Goal: Navigation & Orientation: Understand site structure

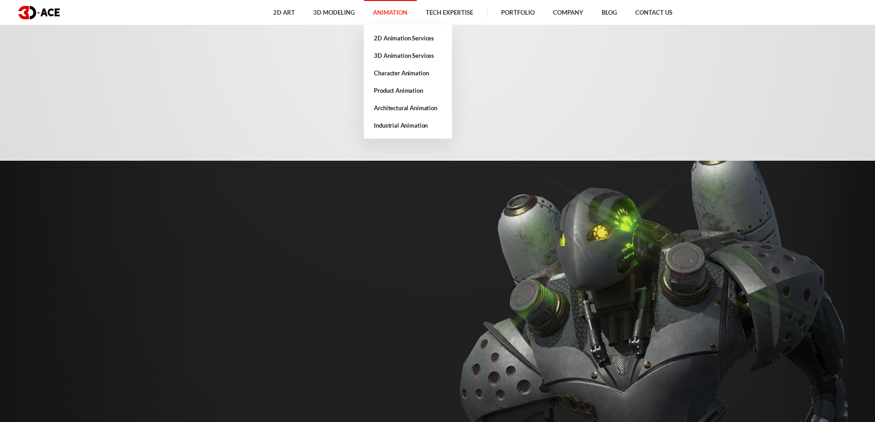
scroll to position [2527, 0]
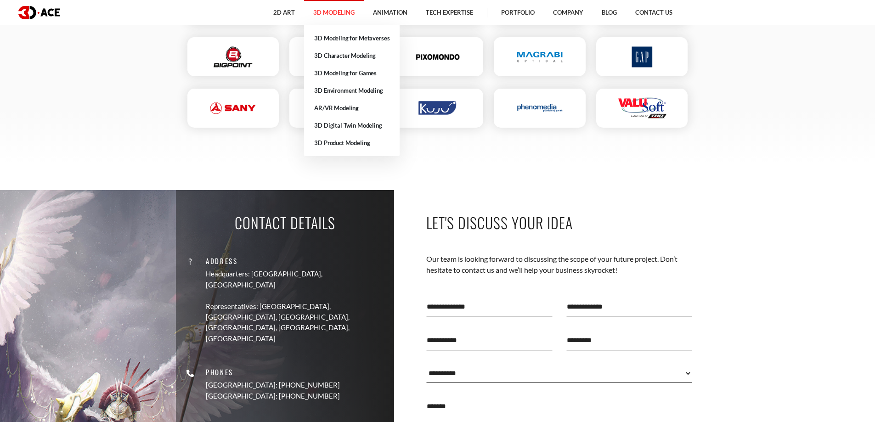
click at [335, 16] on link "3D Modeling" at bounding box center [334, 12] width 60 height 25
click at [340, 34] on link "3D Modeling for Metaverses" at bounding box center [352, 37] width 96 height 17
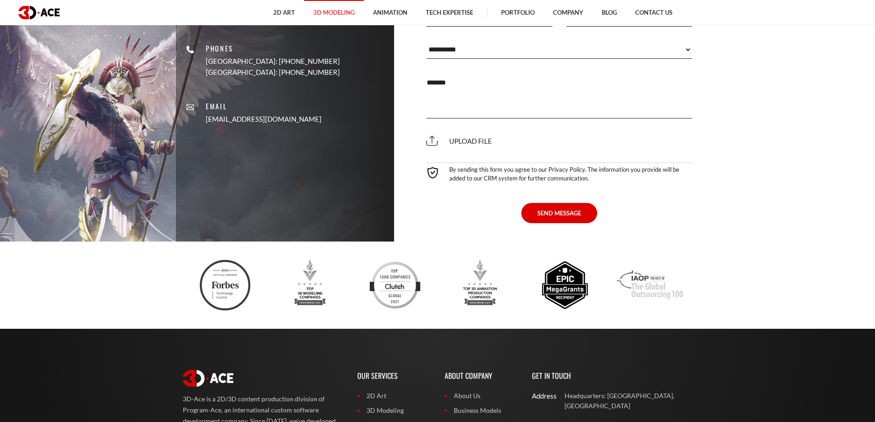
scroll to position [3260, 0]
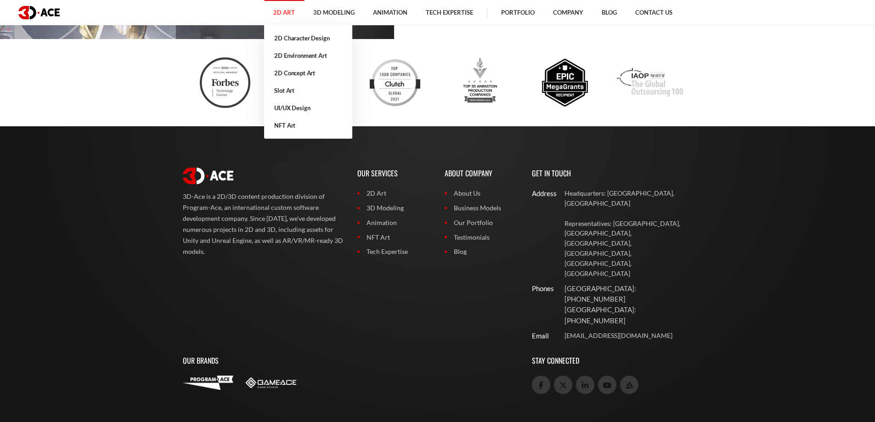
click at [289, 16] on link "2D Art" at bounding box center [284, 12] width 40 height 25
click at [300, 45] on link "2D Character Design" at bounding box center [308, 37] width 88 height 17
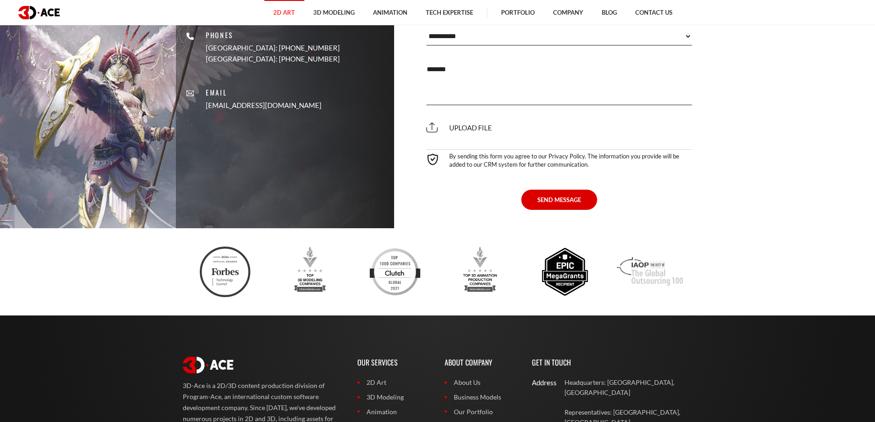
scroll to position [3262, 0]
